Goal: Task Accomplishment & Management: Use online tool/utility

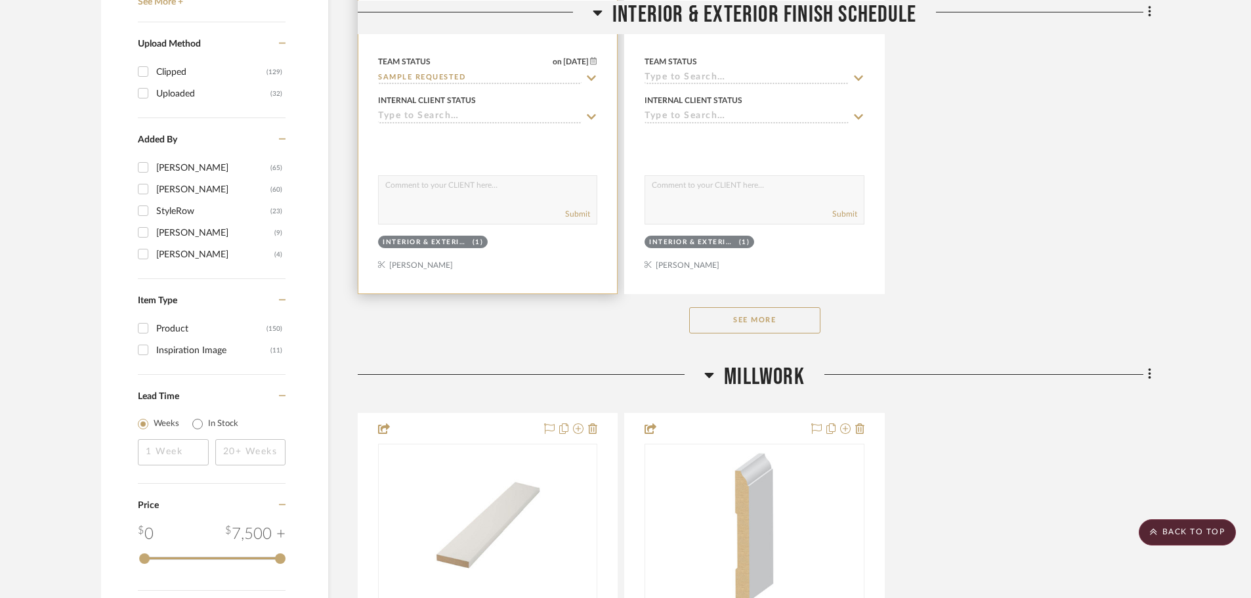
scroll to position [1838, 0]
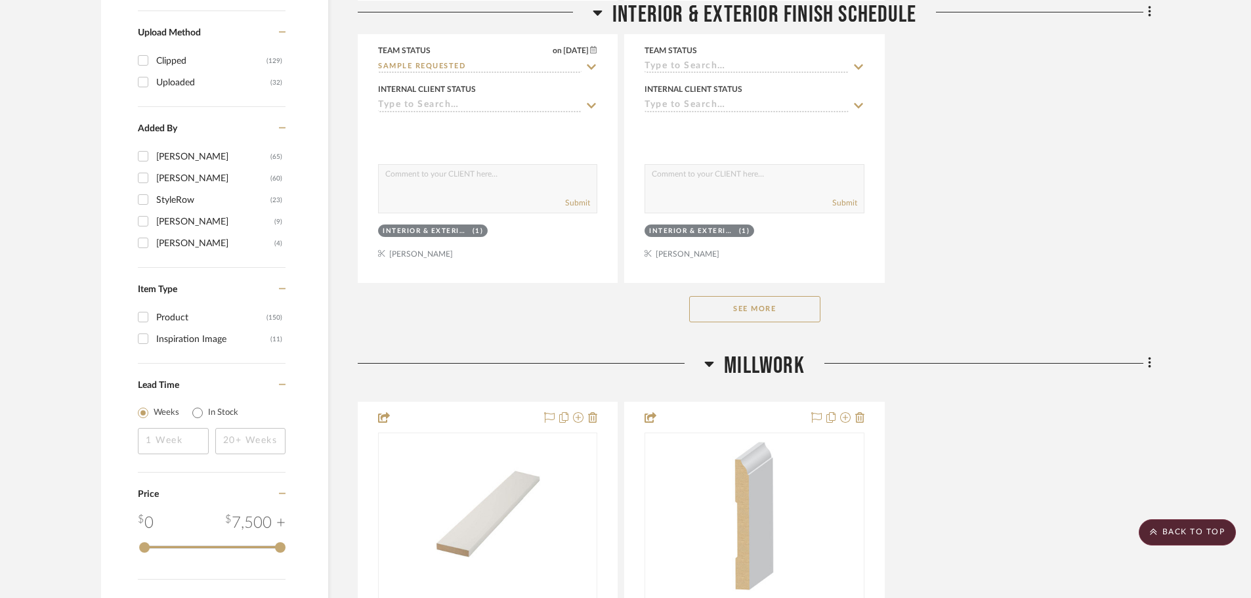
click at [752, 303] on button "See More" at bounding box center [754, 309] width 131 height 26
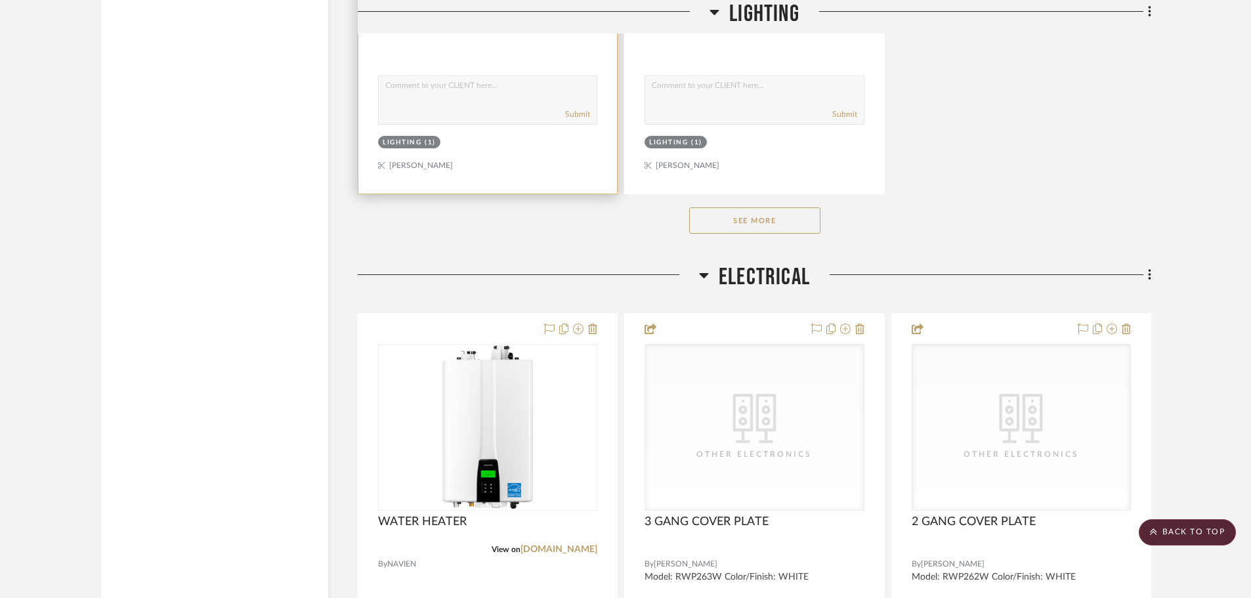
scroll to position [6235, 0]
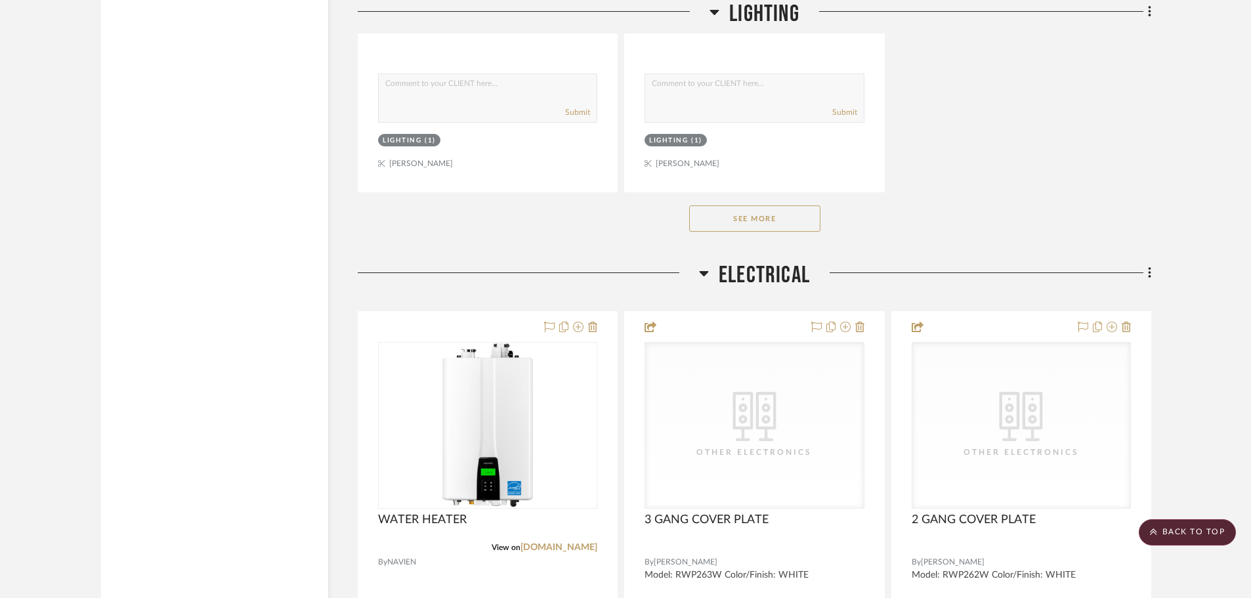
click at [783, 211] on button "See More" at bounding box center [754, 218] width 131 height 26
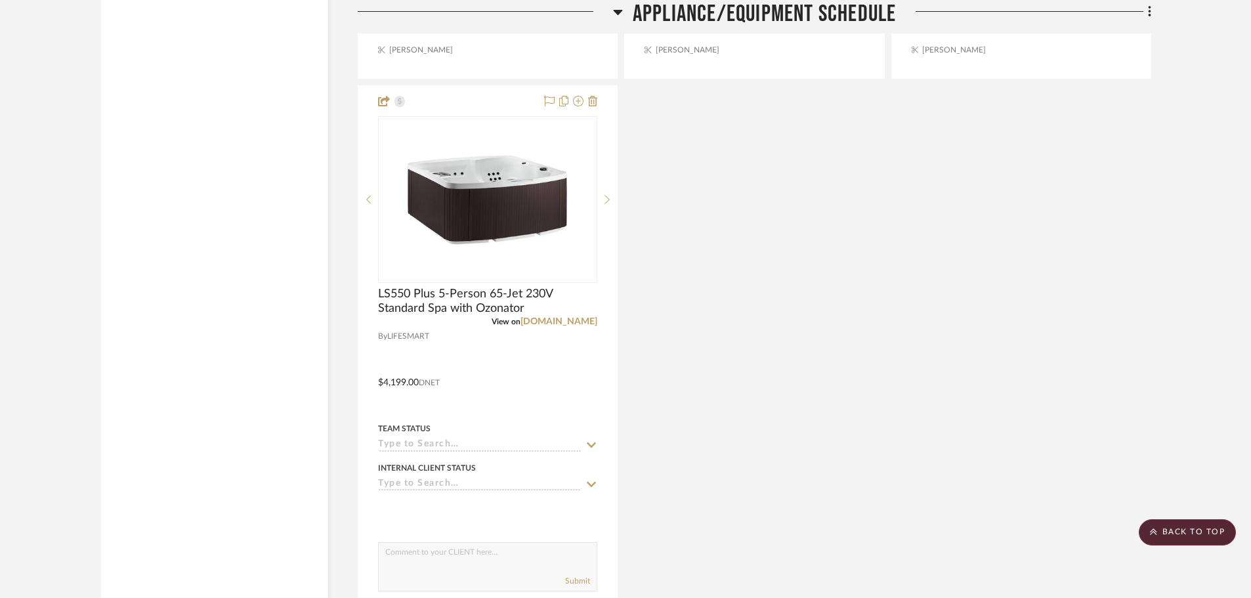
scroll to position [14701, 0]
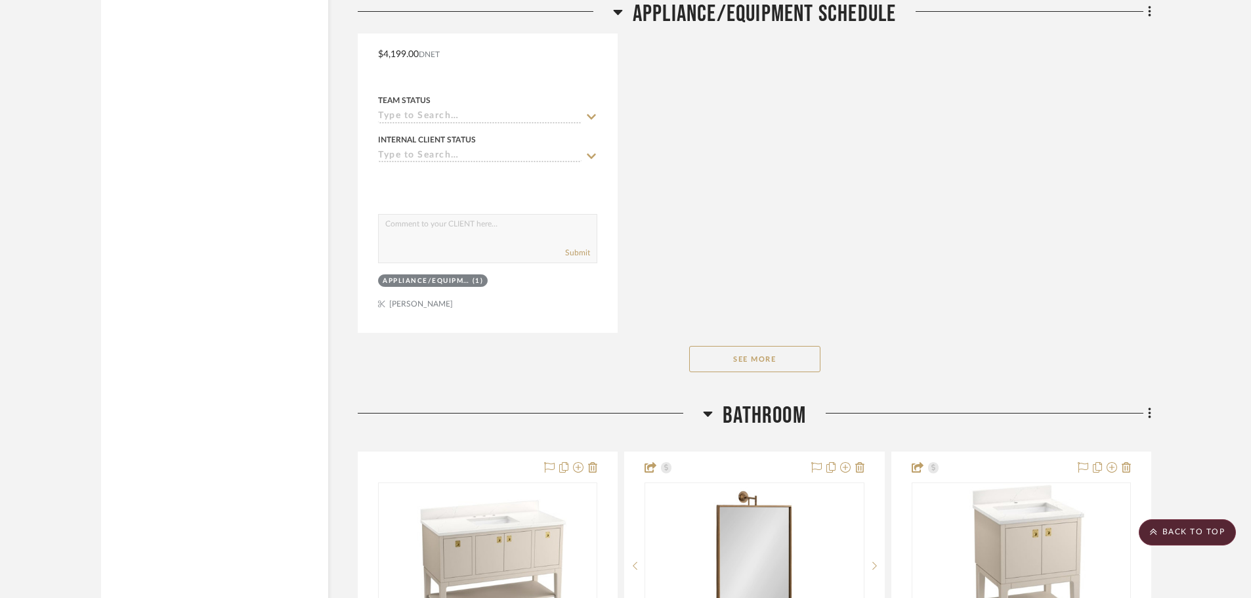
click at [803, 350] on button "See More" at bounding box center [754, 359] width 131 height 26
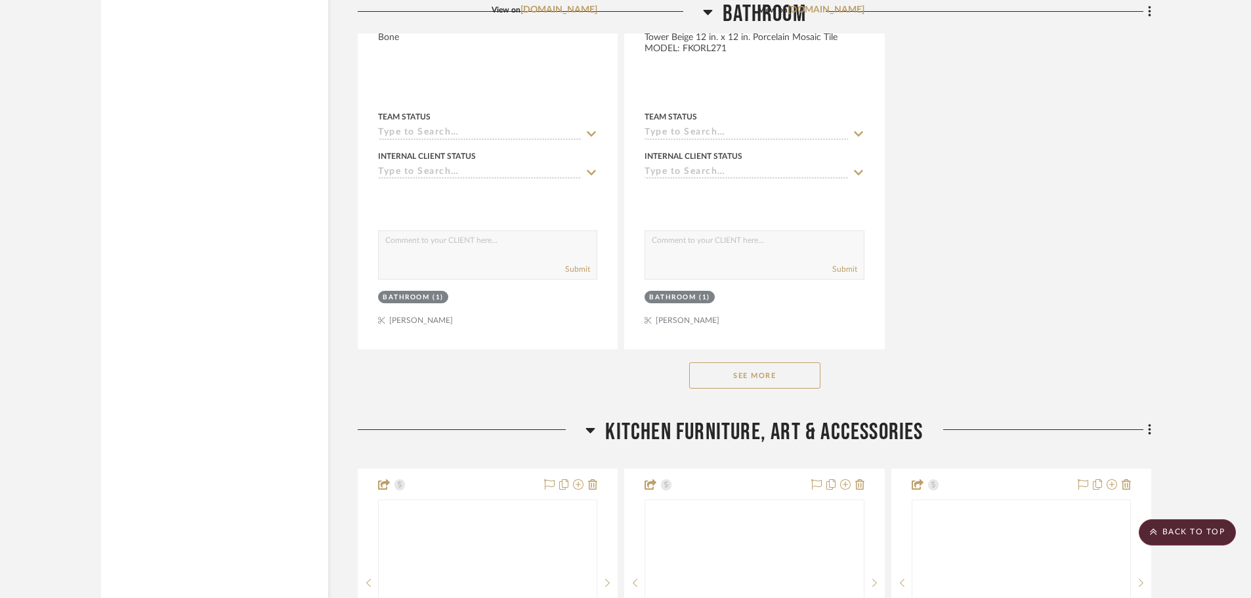
scroll to position [16735, 0]
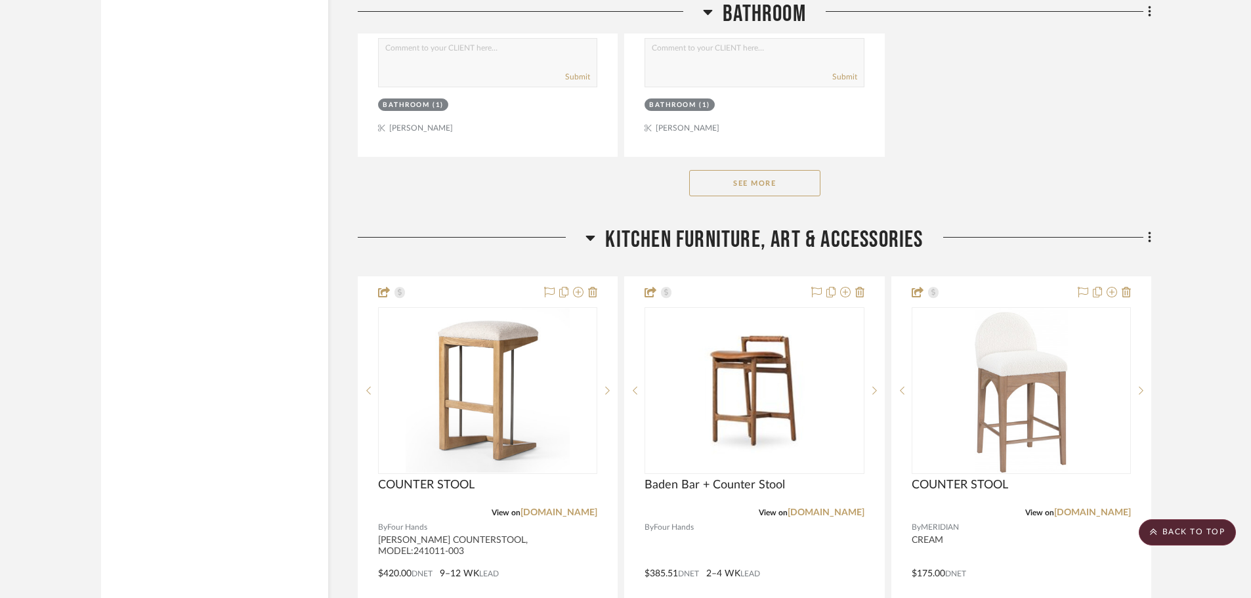
click at [794, 176] on button "See More" at bounding box center [754, 183] width 131 height 26
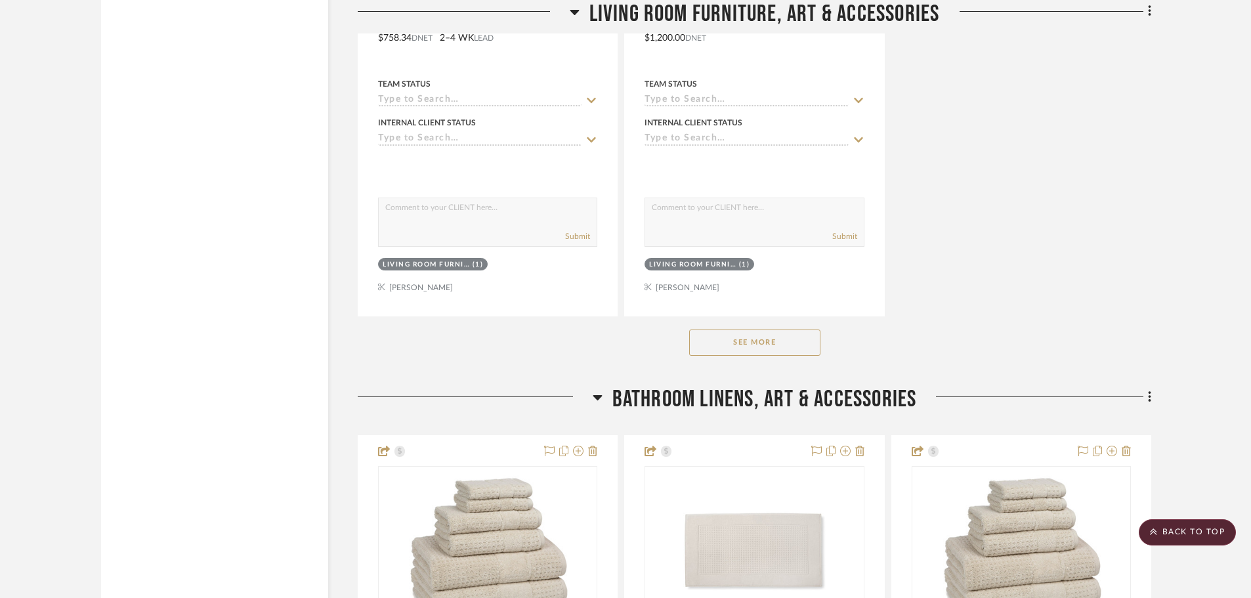
scroll to position [21460, 0]
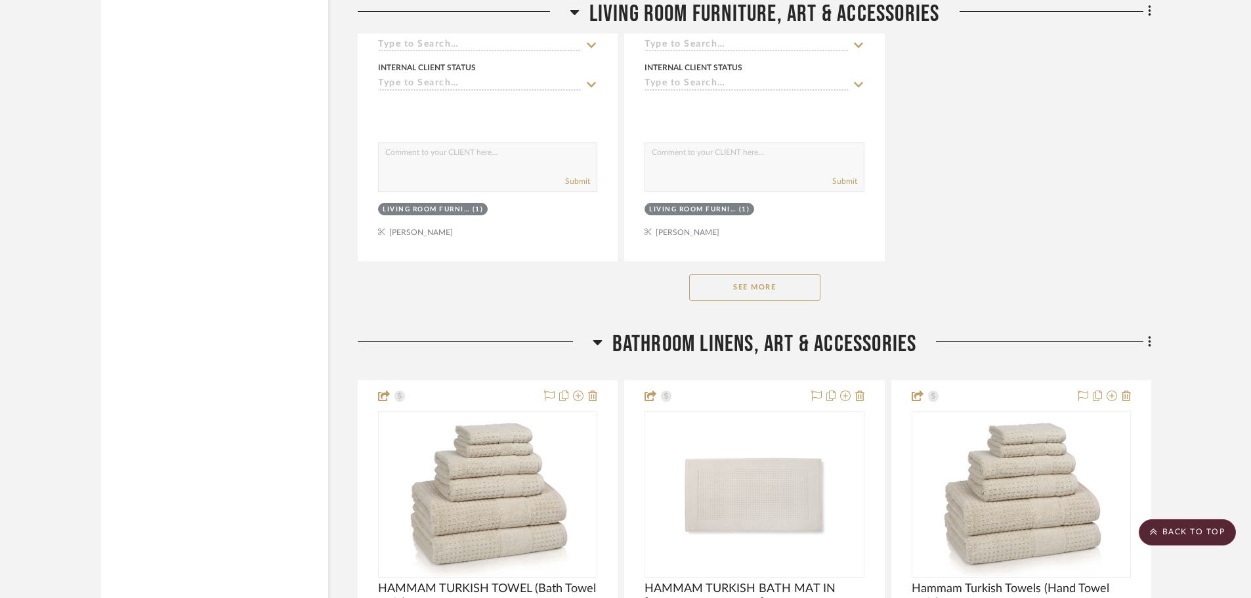
click at [727, 284] on button "See More" at bounding box center [754, 287] width 131 height 26
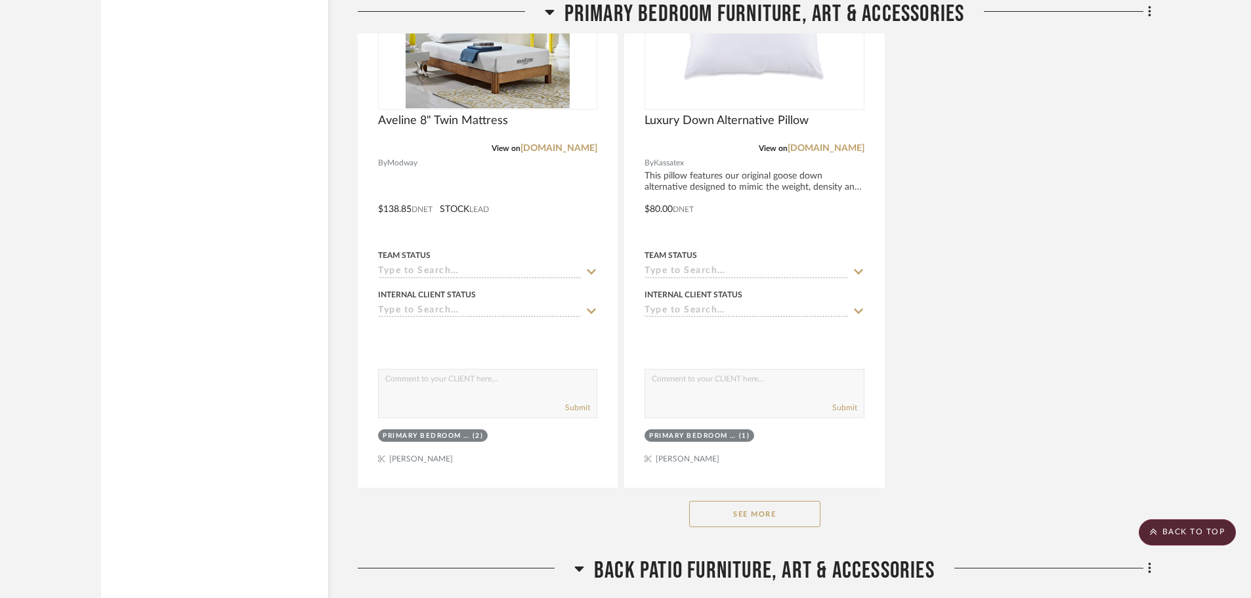
scroll to position [26842, 0]
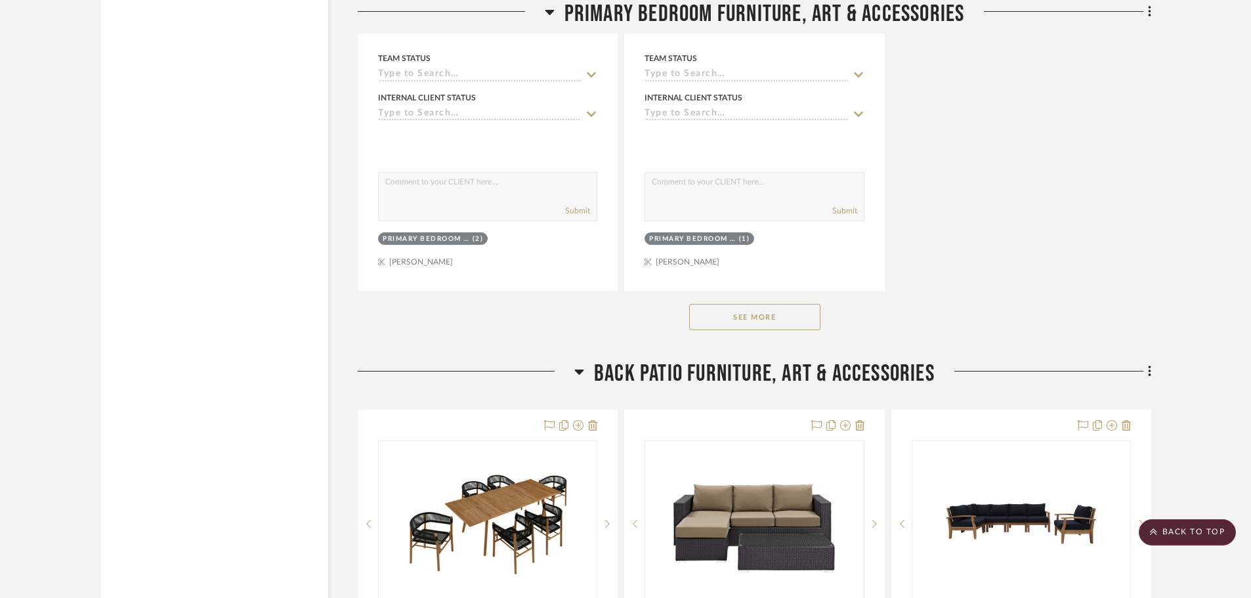
click at [736, 299] on div "See More" at bounding box center [754, 317] width 793 height 53
click at [737, 308] on button "See More" at bounding box center [754, 317] width 131 height 26
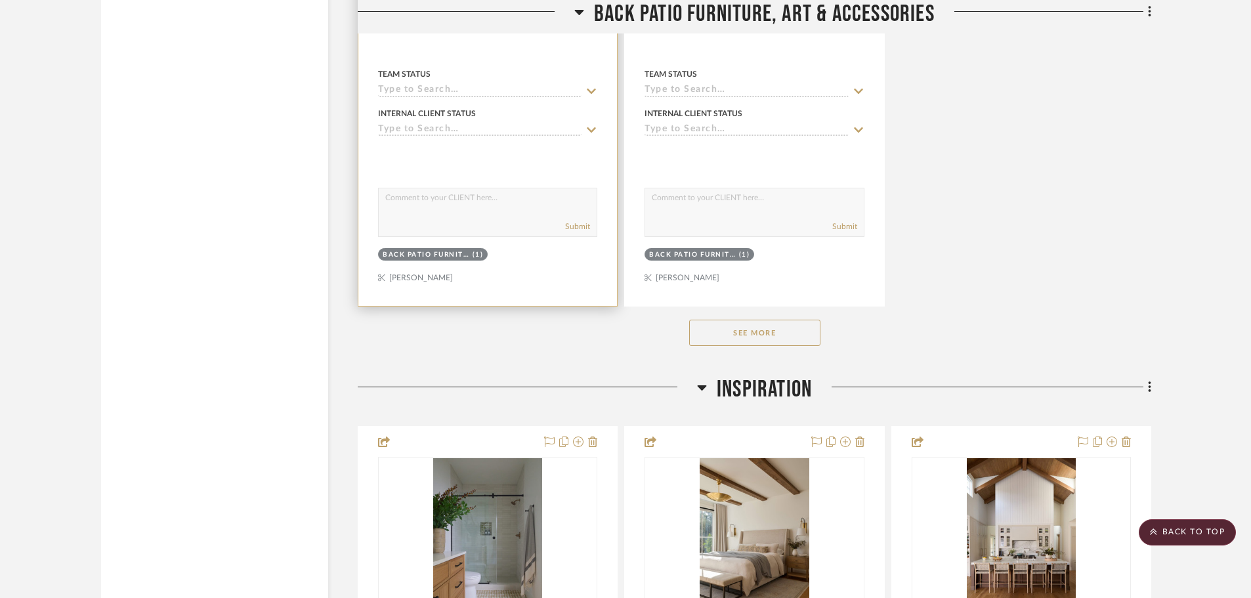
scroll to position [28942, 0]
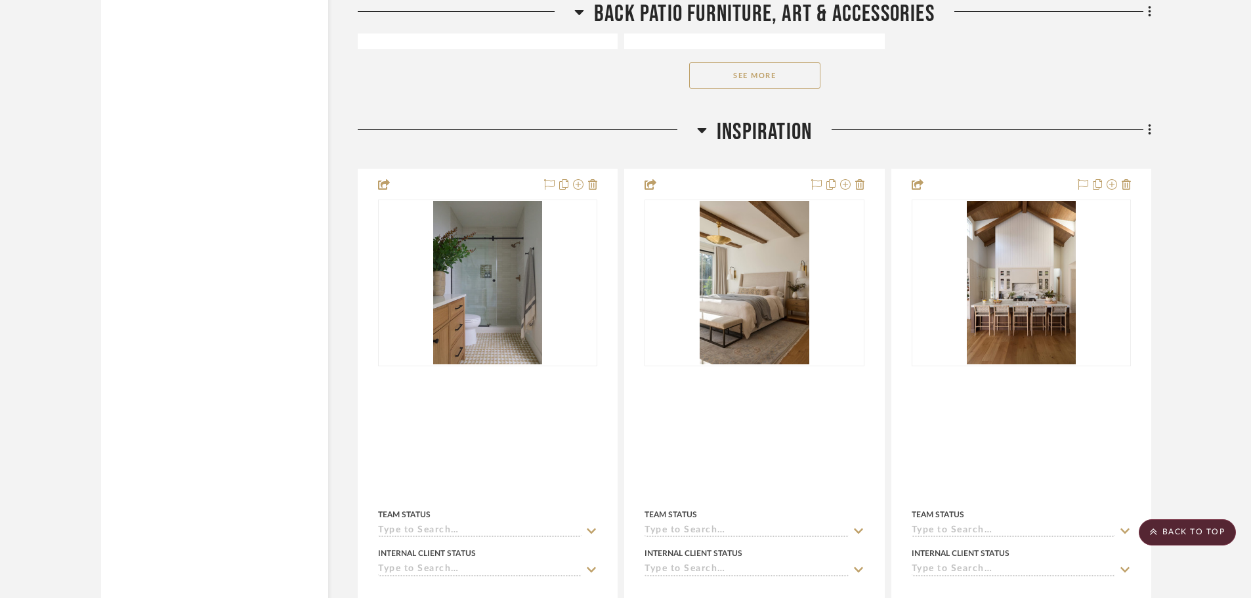
click at [765, 77] on button "See More" at bounding box center [754, 75] width 131 height 26
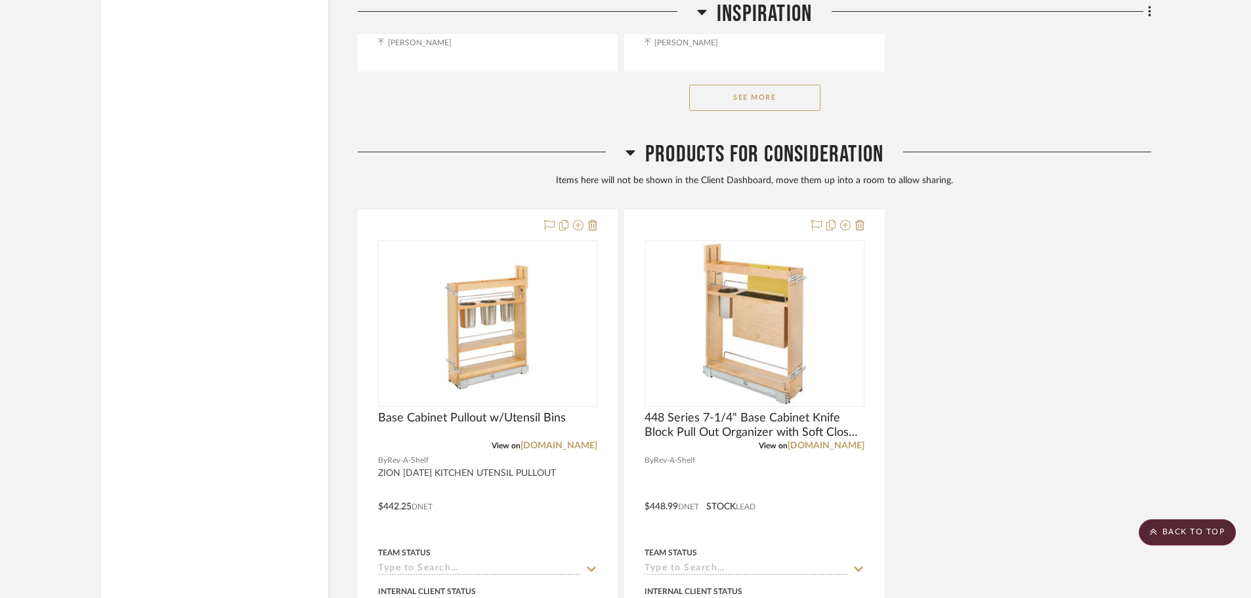
scroll to position [31549, 0]
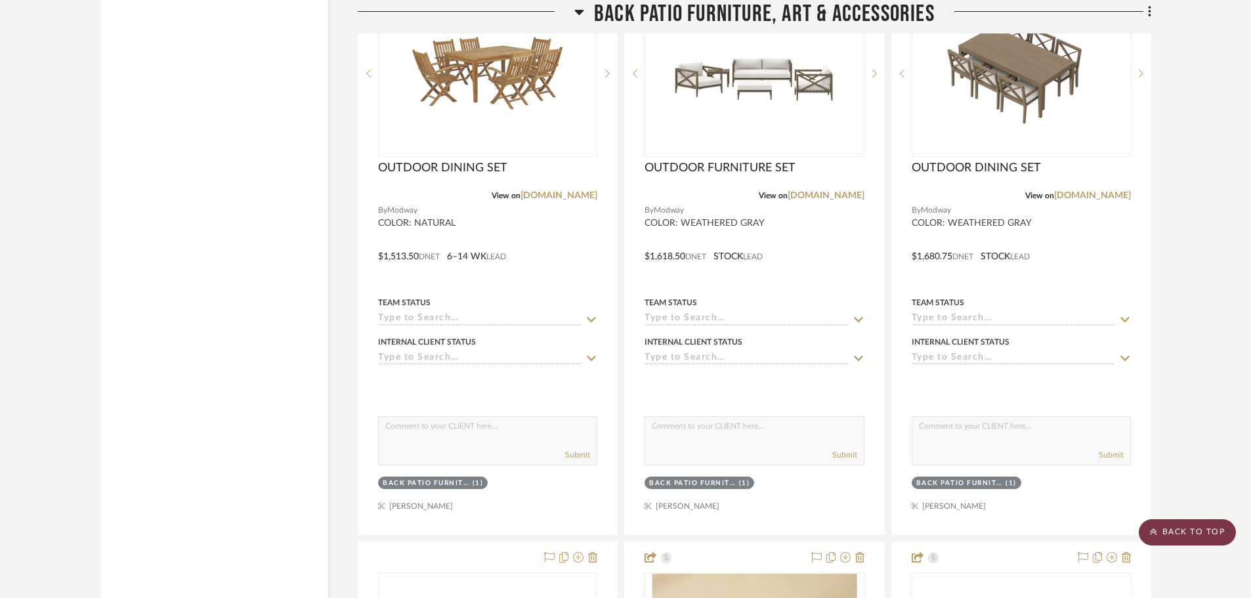
click at [1215, 541] on scroll-to-top-button "BACK TO TOP" at bounding box center [1187, 532] width 97 height 26
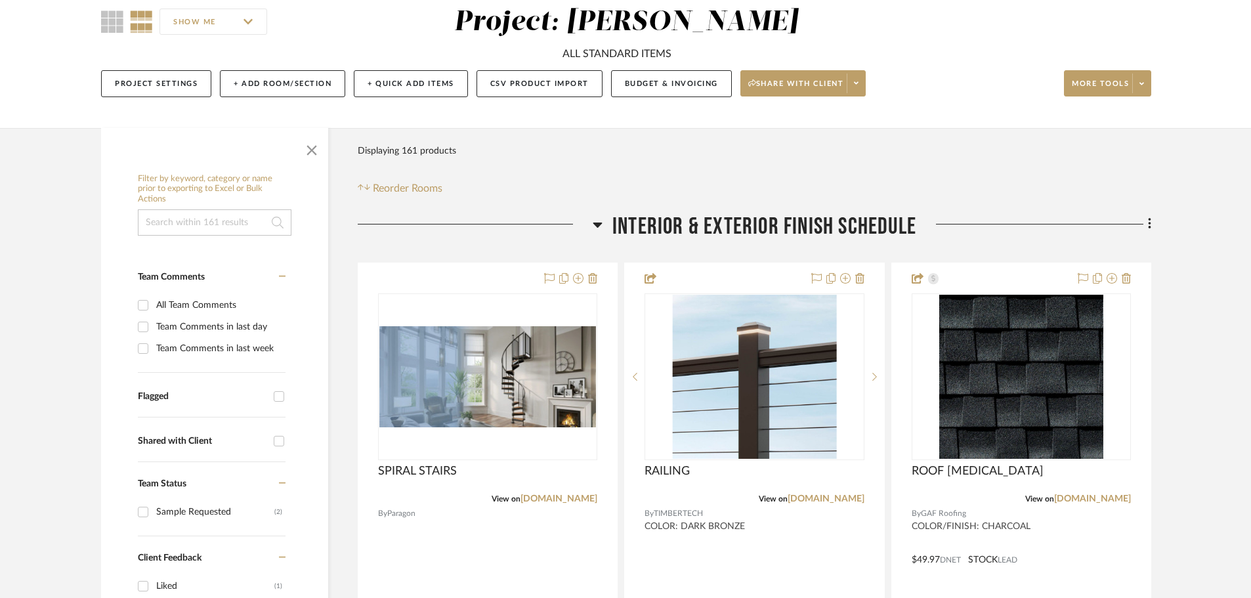
scroll to position [66, 0]
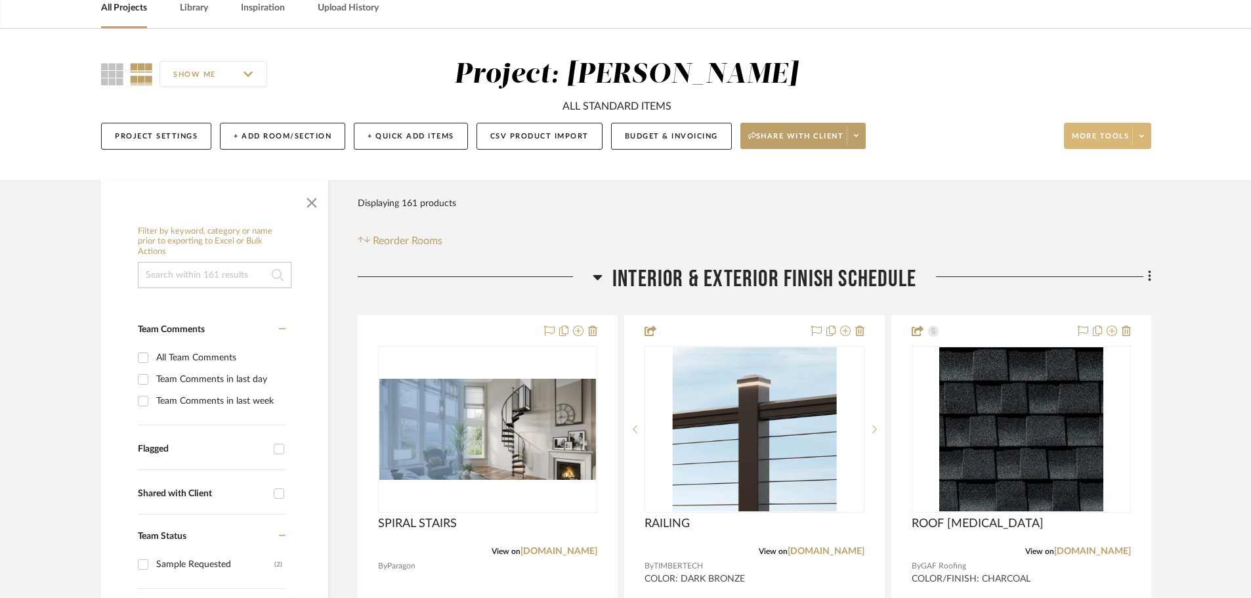
click at [1137, 133] on span at bounding box center [1141, 136] width 18 height 20
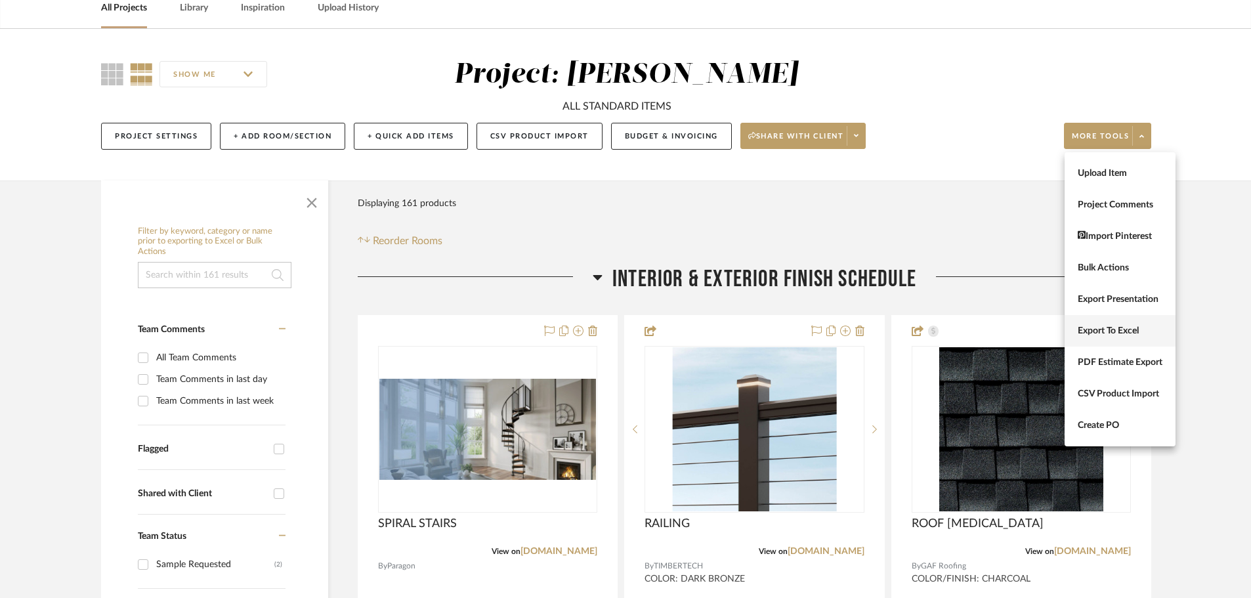
click at [1138, 336] on span "Export To Excel" at bounding box center [1120, 331] width 85 height 11
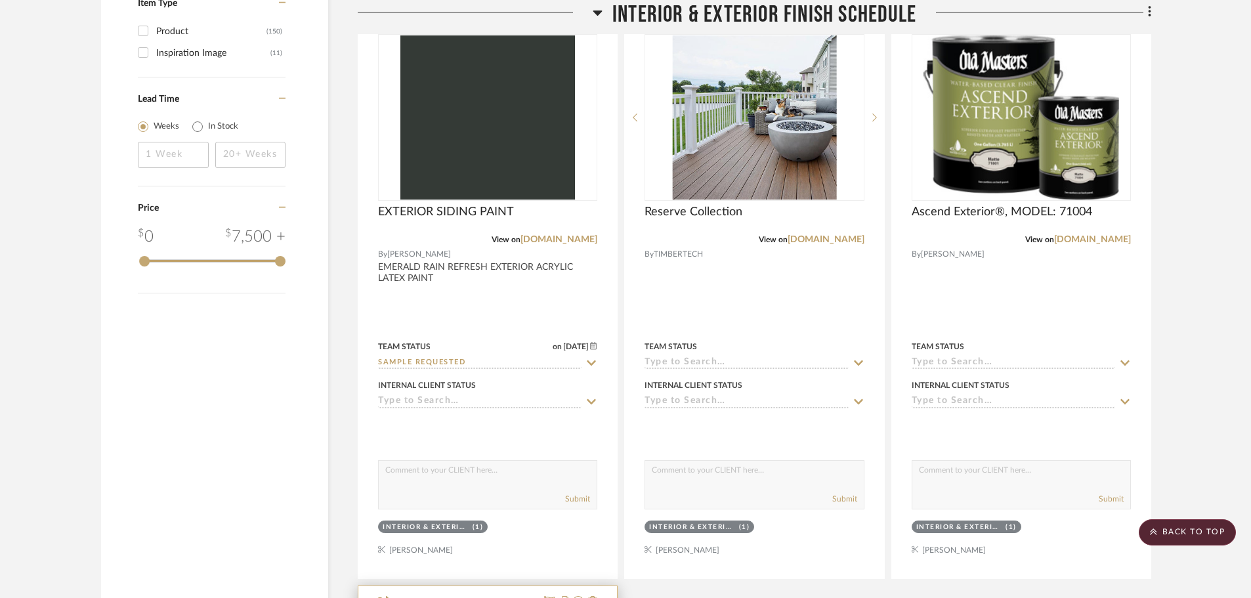
scroll to position [2100, 0]
